Goal: Contribute content

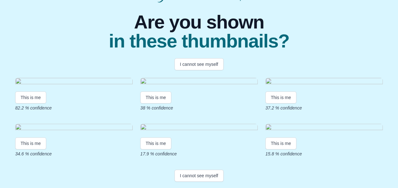
scroll to position [44, 0]
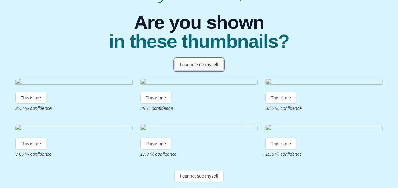
click at [189, 61] on button "I cannot see myself" at bounding box center [199, 65] width 49 height 12
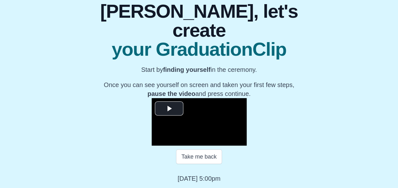
scroll to position [90, 0]
click at [169, 109] on span "Video Player" at bounding box center [169, 109] width 0 height 0
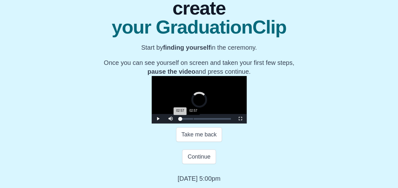
click at [193, 120] on div "02:57" at bounding box center [193, 119] width 0 height 2
click at [158, 119] on span "Video Player" at bounding box center [158, 119] width 0 height 0
click at [208, 158] on button "Continue" at bounding box center [199, 157] width 34 height 15
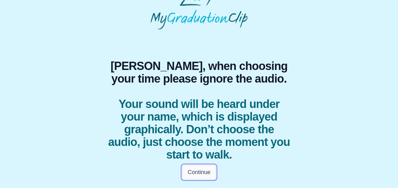
click at [201, 173] on button "Continue" at bounding box center [199, 172] width 34 height 15
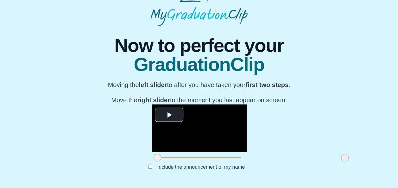
scroll to position [85, 0]
click at [169, 115] on span "Video Player" at bounding box center [169, 115] width 0 height 0
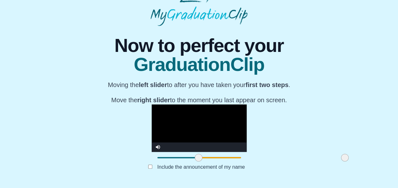
drag, startPoint x: 103, startPoint y: 159, endPoint x: 145, endPoint y: 159, distance: 41.2
click at [195, 159] on span at bounding box center [199, 158] width 8 height 8
drag, startPoint x: 144, startPoint y: 159, endPoint x: 308, endPoint y: 158, distance: 164.2
click at [308, 158] on div "**********" at bounding box center [199, 104] width 388 height 157
drag, startPoint x: 294, startPoint y: 159, endPoint x: 307, endPoint y: 159, distance: 13.9
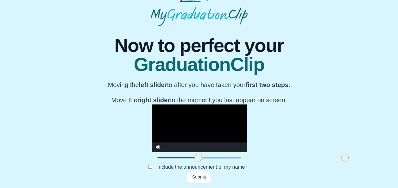
click at [307, 159] on div "**********" at bounding box center [199, 104] width 388 height 157
click at [193, 177] on button "Submit" at bounding box center [199, 177] width 25 height 12
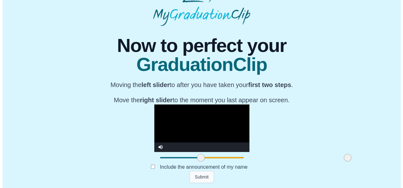
scroll to position [0, 0]
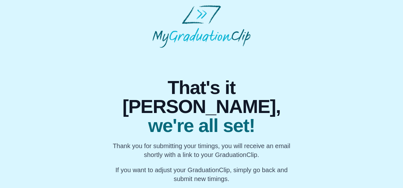
click at [385, 61] on div "That's it [PERSON_NAME], we're all set! Thank you for submitting your timings, …" at bounding box center [201, 116] width 393 height 136
